Goal: Transaction & Acquisition: Purchase product/service

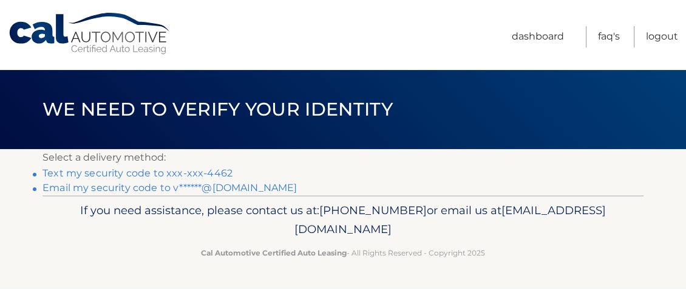
click at [107, 171] on link "Text my security code to xxx-xxx-4462" at bounding box center [138, 173] width 190 height 12
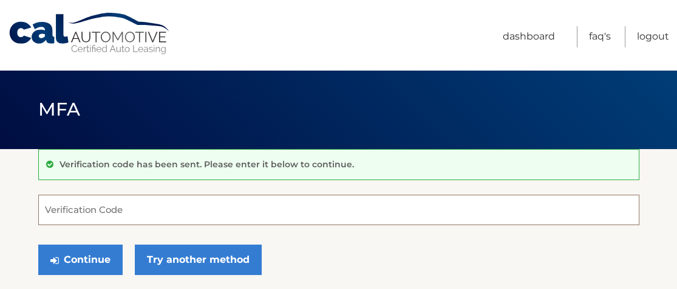
click at [52, 207] on input "Verification Code" at bounding box center [338, 209] width 601 height 30
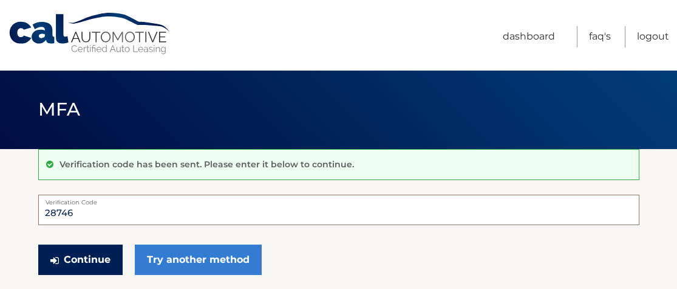
type input "28746"
click at [74, 261] on button "Continue" at bounding box center [80, 259] width 84 height 30
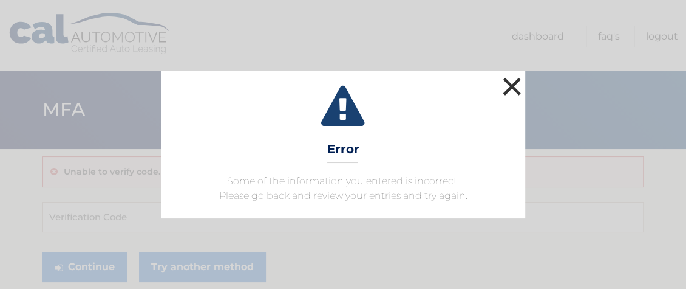
click at [511, 88] on button "×" at bounding box center [512, 86] width 24 height 24
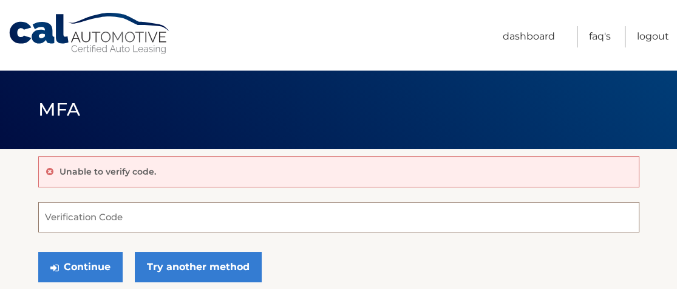
click at [70, 211] on input "Verification Code" at bounding box center [338, 217] width 601 height 30
click at [74, 226] on input "Verification Code" at bounding box center [338, 217] width 601 height 30
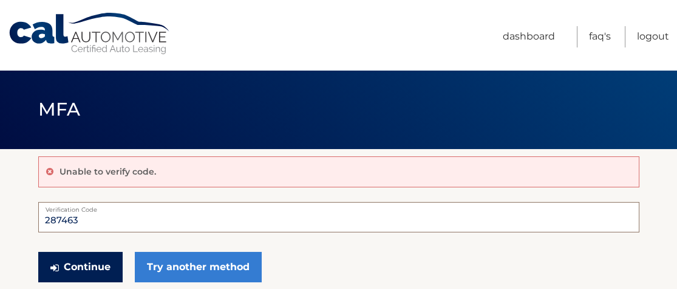
type input "287463"
click at [55, 258] on button "Continue" at bounding box center [80, 266] width 84 height 30
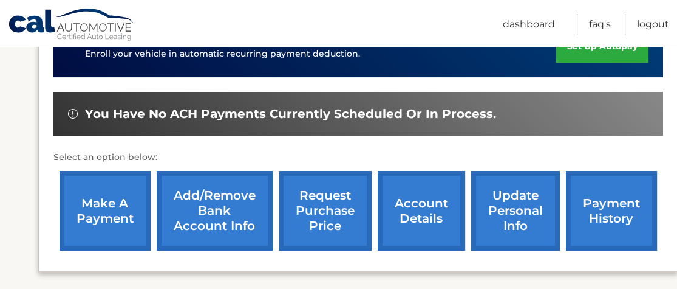
scroll to position [338, 0]
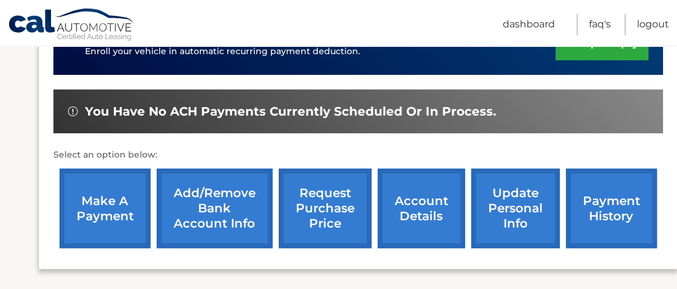
click at [96, 217] on link "make a payment" at bounding box center [105, 208] width 91 height 80
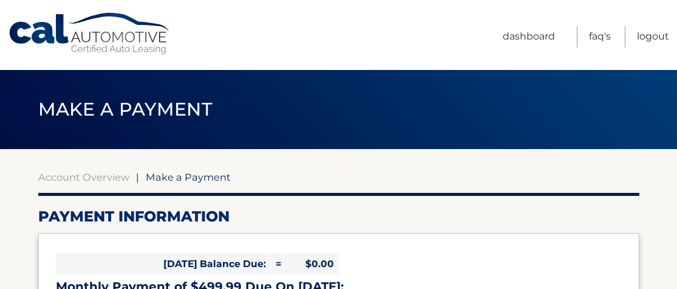
select select "MjQ0M2FlNzctMGU1My00NGE0LWFiYWMtMDIzMTQ4ZmFiMGIw"
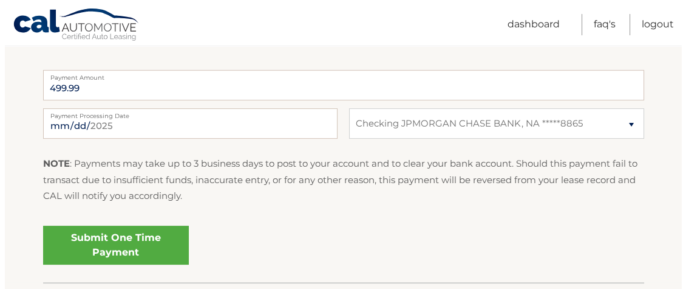
scroll to position [491, 0]
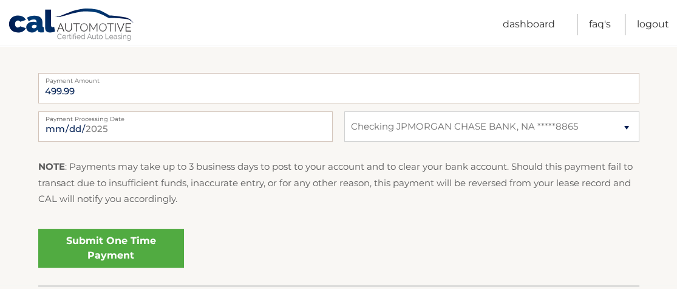
click at [72, 248] on link "Submit One Time Payment" at bounding box center [111, 247] width 146 height 39
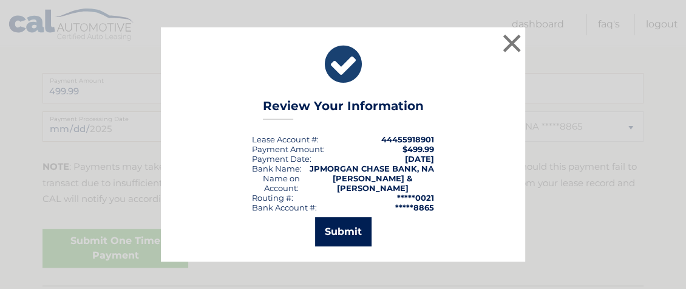
click at [343, 228] on button "Submit" at bounding box center [343, 231] width 56 height 29
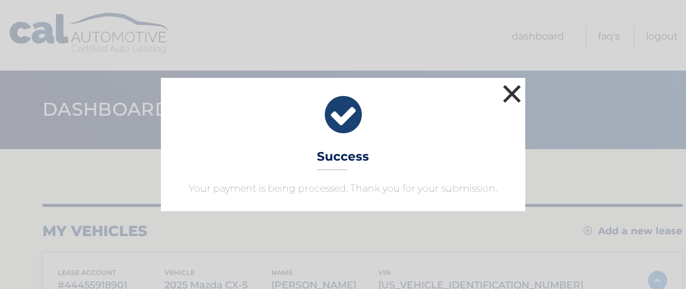
click at [511, 97] on button "×" at bounding box center [512, 93] width 24 height 24
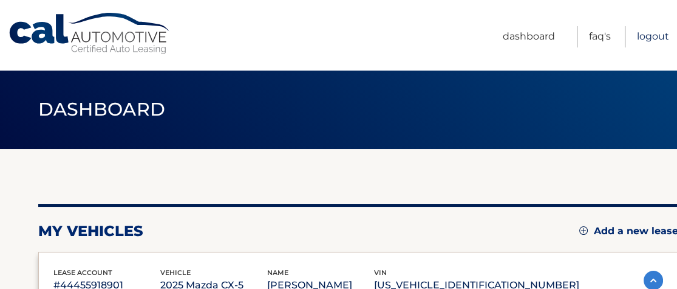
click at [651, 41] on link "Logout" at bounding box center [653, 36] width 32 height 21
